Goal: Browse casually

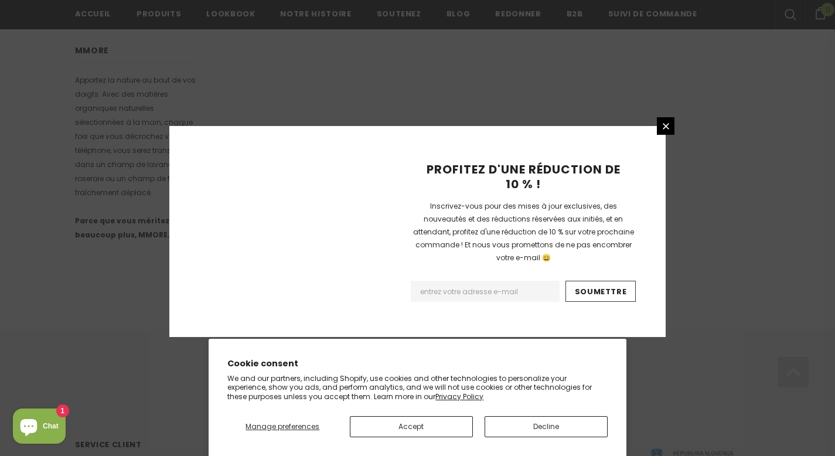
scroll to position [773, 0]
